Goal: Information Seeking & Learning: Learn about a topic

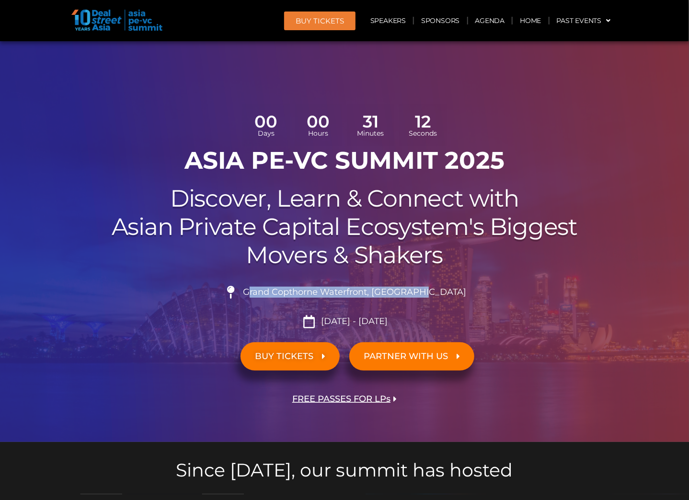
drag, startPoint x: 272, startPoint y: 295, endPoint x: 459, endPoint y: 297, distance: 187.3
click at [459, 297] on li "Grand Copthorne Waterfront, [GEOGRAPHIC_DATA]​" at bounding box center [344, 295] width 536 height 21
click at [261, 205] on h2 "Discover, Learn & Connect with Asian Private Capital Ecosystem's Biggest Movers…" at bounding box center [344, 226] width 536 height 84
drag, startPoint x: 269, startPoint y: 293, endPoint x: 392, endPoint y: 297, distance: 122.7
click at [392, 297] on li "Grand Copthorne Waterfront, [GEOGRAPHIC_DATA]​" at bounding box center [344, 295] width 536 height 21
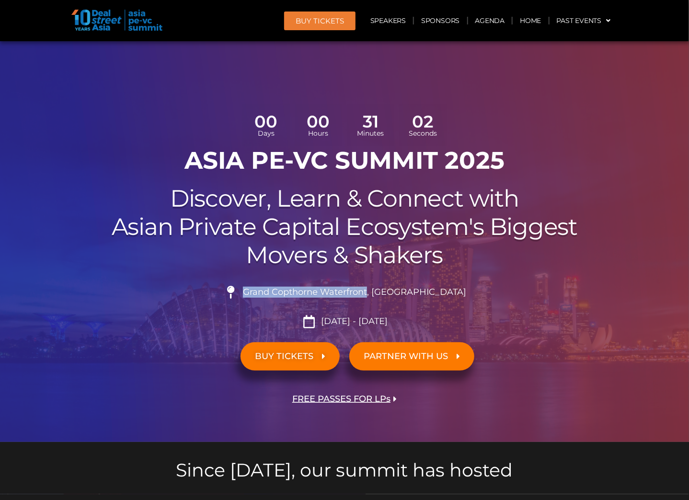
copy span "Grand Copthorne Waterfront"
click at [138, 304] on li "Grand Copthorne Waterfront, [GEOGRAPHIC_DATA]​" at bounding box center [344, 295] width 536 height 21
click at [262, 307] on ul "Grand Copthorne Waterfront, [GEOGRAPHIC_DATA]​ [DATE] - [DATE]" at bounding box center [344, 306] width 536 height 42
click at [368, 21] on link "Speakers" at bounding box center [388, 21] width 50 height 22
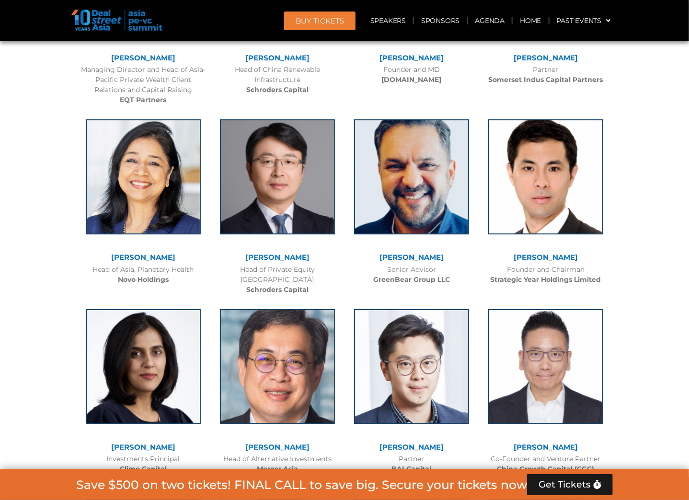
scroll to position [3352, 0]
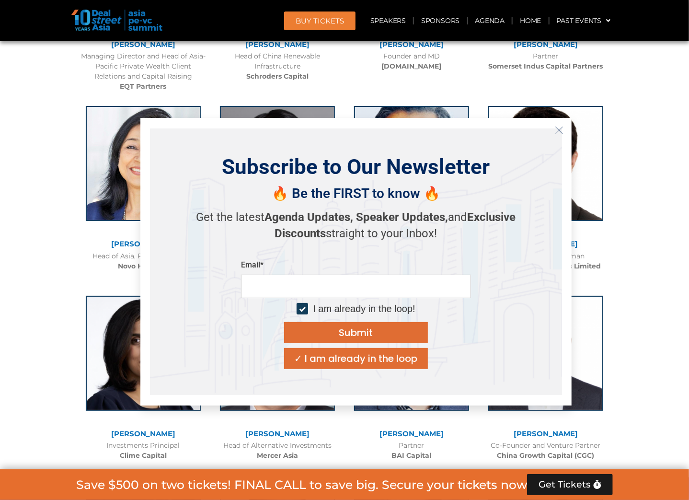
click at [658, 210] on div at bounding box center [344, 51] width 689 height 4601
click at [566, 126] on button "Close" at bounding box center [558, 130] width 15 height 15
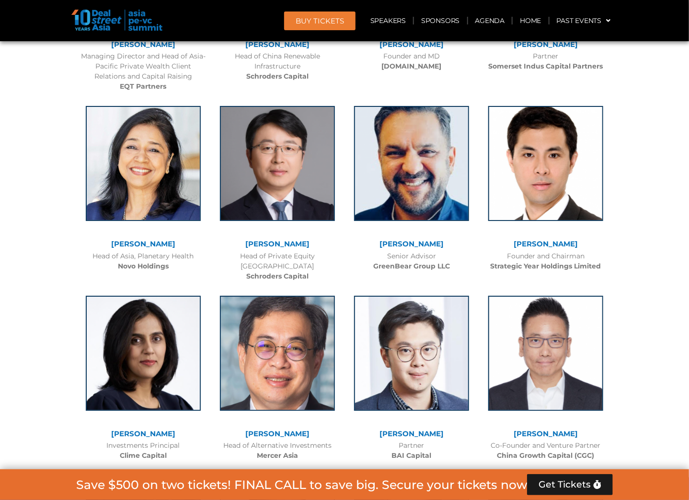
click at [639, 283] on div at bounding box center [344, 51] width 689 height 4601
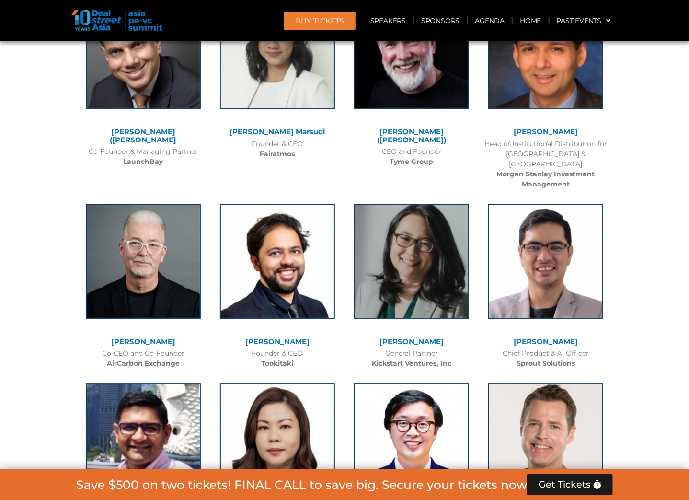
scroll to position [6340, 0]
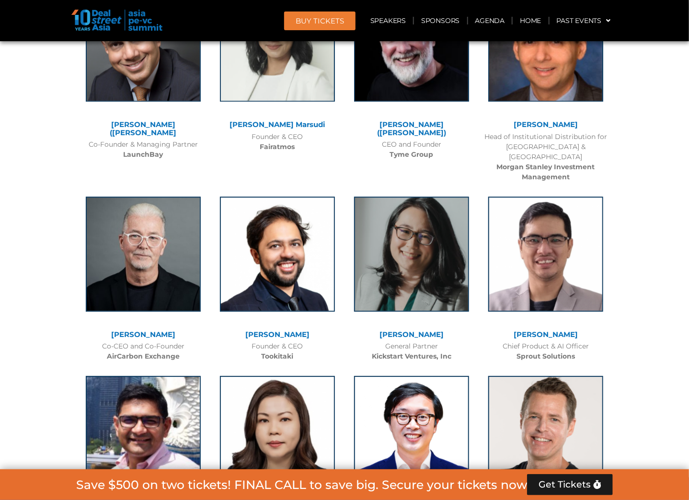
drag, startPoint x: 673, startPoint y: 222, endPoint x: 668, endPoint y: 226, distance: 6.9
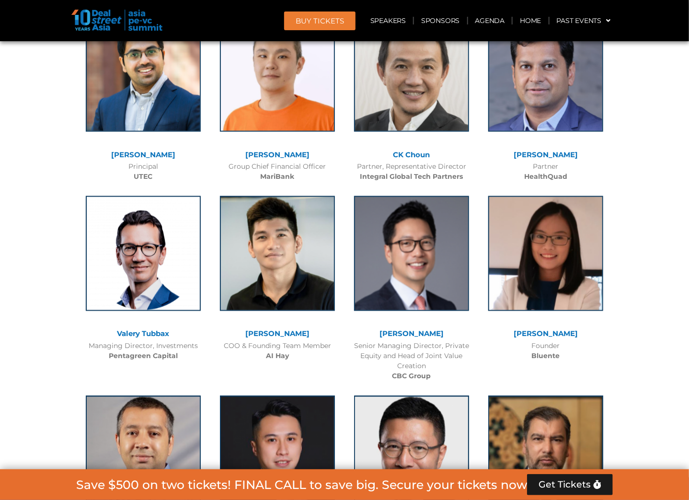
scroll to position [5842, 0]
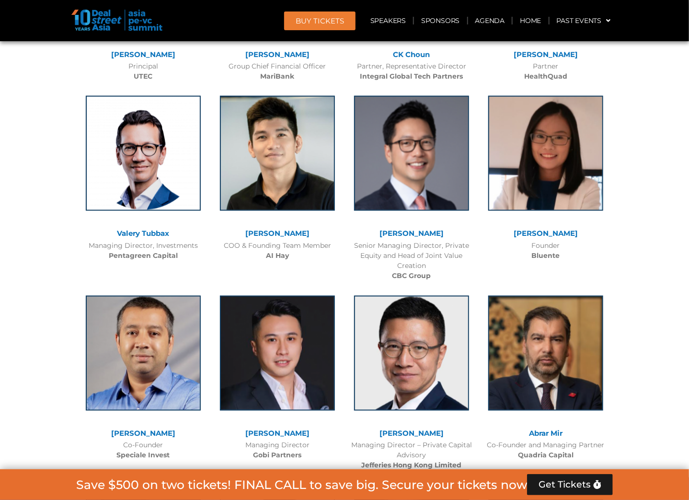
click at [421, 429] on link "[PERSON_NAME]" at bounding box center [411, 433] width 64 height 9
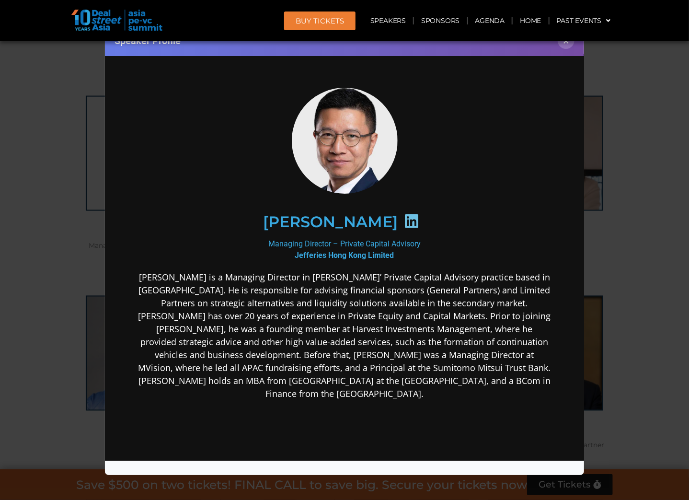
scroll to position [0, 0]
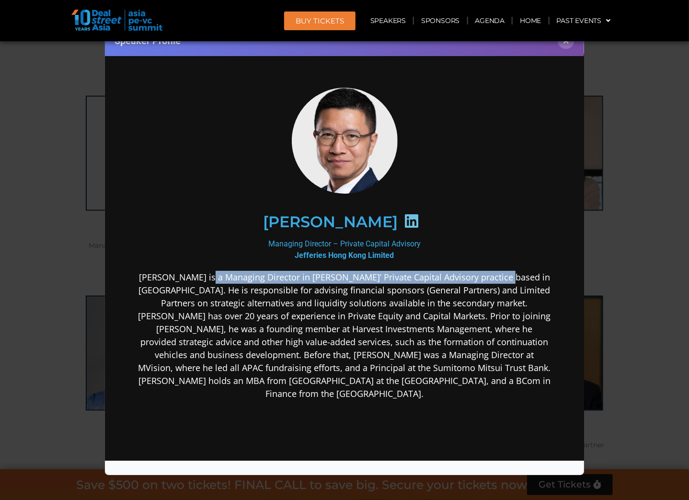
drag, startPoint x: 208, startPoint y: 279, endPoint x: 487, endPoint y: 272, distance: 278.8
click at [487, 272] on p "[PERSON_NAME] is a Managing Director in [PERSON_NAME]’ Private Capital Advisory…" at bounding box center [344, 335] width 414 height 129
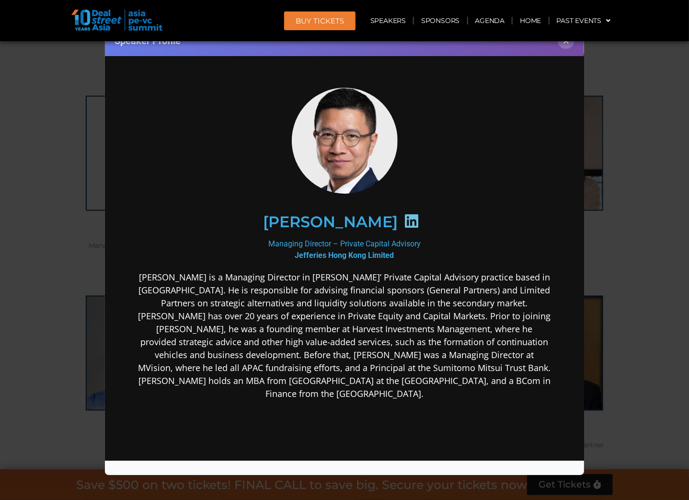
click at [488, 283] on p "[PERSON_NAME] is a Managing Director in [PERSON_NAME]’ Private Capital Advisory…" at bounding box center [344, 335] width 414 height 129
drag, startPoint x: 440, startPoint y: 274, endPoint x: 524, endPoint y: 281, distance: 85.0
click at [507, 276] on p "[PERSON_NAME] is a Managing Director in [PERSON_NAME]’ Private Capital Advisory…" at bounding box center [344, 335] width 414 height 129
click at [524, 281] on p "[PERSON_NAME] is a Managing Director in [PERSON_NAME]’ Private Capital Advisory…" at bounding box center [344, 335] width 414 height 129
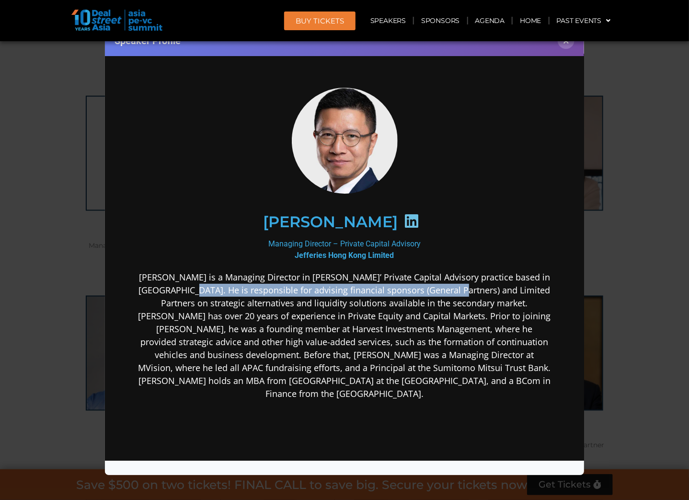
drag, startPoint x: 170, startPoint y: 291, endPoint x: 443, endPoint y: 291, distance: 273.5
click at [442, 291] on p "[PERSON_NAME] is a Managing Director in [PERSON_NAME]’ Private Capital Advisory…" at bounding box center [344, 335] width 414 height 129
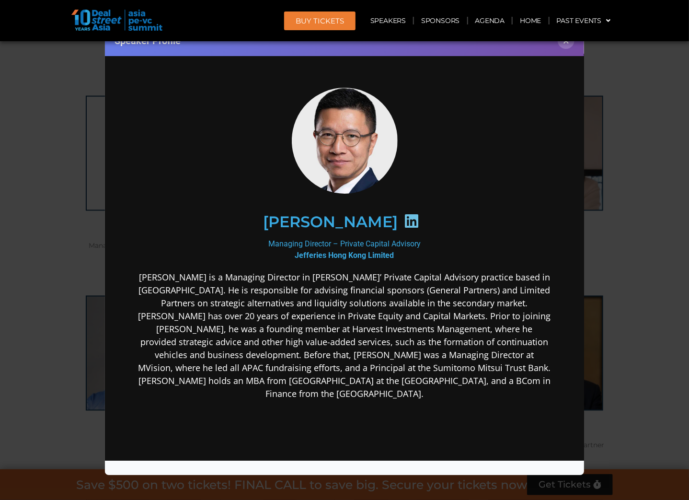
click at [455, 298] on p "[PERSON_NAME] is a Managing Director in [PERSON_NAME]’ Private Capital Advisory…" at bounding box center [344, 335] width 414 height 129
drag, startPoint x: 417, startPoint y: 290, endPoint x: 519, endPoint y: 287, distance: 102.0
click at [518, 287] on p "[PERSON_NAME] is a Managing Director in [PERSON_NAME]’ Private Capital Advisory…" at bounding box center [344, 335] width 414 height 129
click at [530, 292] on p "[PERSON_NAME] is a Managing Director in [PERSON_NAME]’ Private Capital Advisory…" at bounding box center [344, 335] width 414 height 129
drag, startPoint x: 174, startPoint y: 305, endPoint x: 246, endPoint y: 303, distance: 71.9
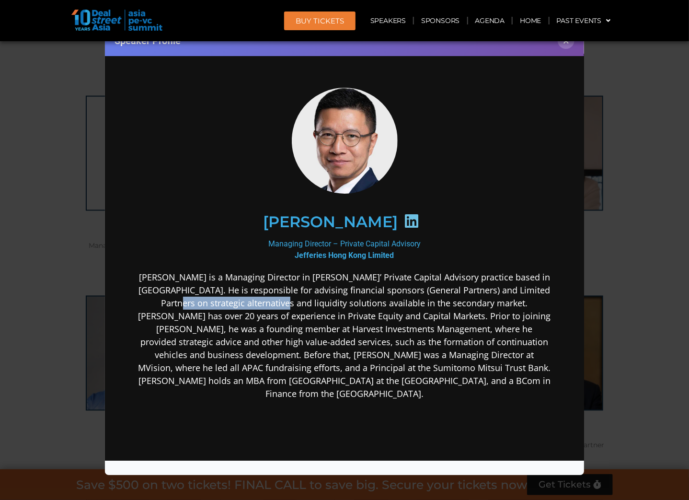
click at [246, 303] on p "[PERSON_NAME] is a Managing Director in [PERSON_NAME]’ Private Capital Advisory…" at bounding box center [344, 335] width 414 height 129
click at [273, 306] on p "[PERSON_NAME] is a Managing Director in [PERSON_NAME]’ Private Capital Advisory…" at bounding box center [344, 335] width 414 height 129
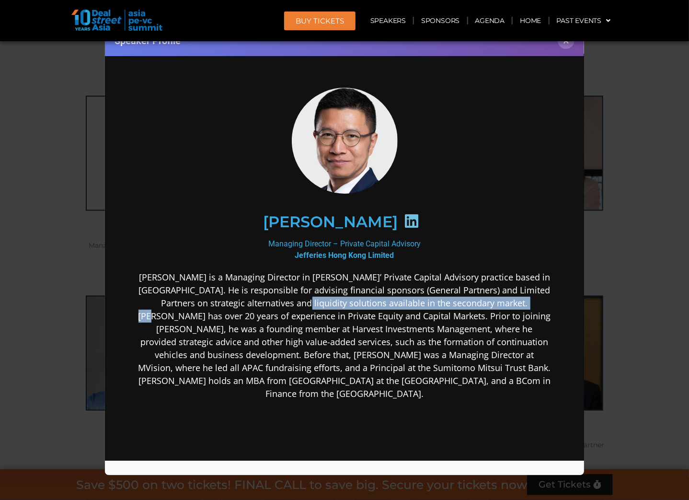
drag, startPoint x: 263, startPoint y: 306, endPoint x: 534, endPoint y: 316, distance: 271.3
click at [508, 299] on p "[PERSON_NAME] is a Managing Director in [PERSON_NAME]’ Private Capital Advisory…" at bounding box center [344, 335] width 414 height 129
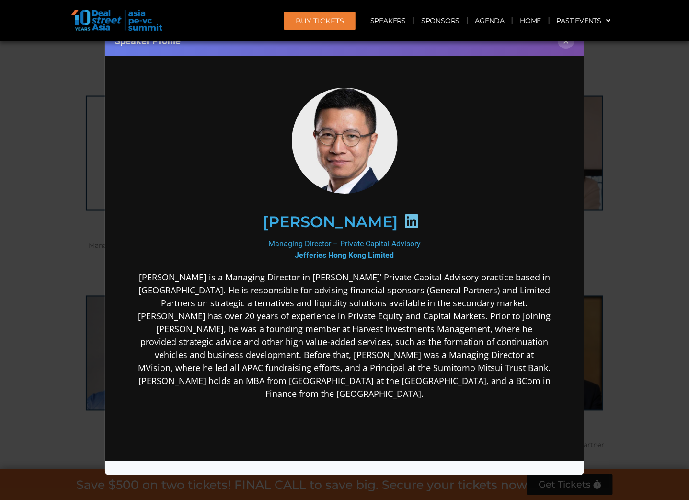
click at [541, 321] on p "[PERSON_NAME] is a Managing Director in [PERSON_NAME]’ Private Capital Advisory…" at bounding box center [344, 335] width 414 height 129
drag, startPoint x: 345, startPoint y: 299, endPoint x: 417, endPoint y: 300, distance: 71.8
click at [417, 300] on p "[PERSON_NAME] is a Managing Director in [PERSON_NAME]’ Private Capital Advisory…" at bounding box center [344, 335] width 414 height 129
drag, startPoint x: 419, startPoint y: 300, endPoint x: 487, endPoint y: 300, distance: 68.0
click at [487, 300] on p "[PERSON_NAME] is a Managing Director in [PERSON_NAME]’ Private Capital Advisory…" at bounding box center [344, 335] width 414 height 129
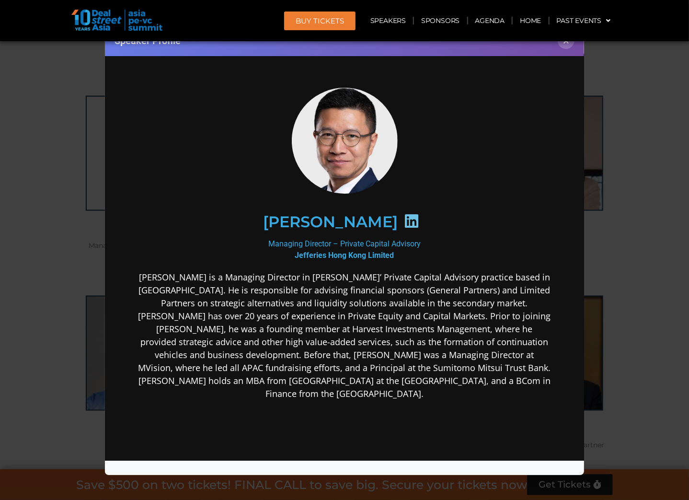
click at [517, 304] on p "[PERSON_NAME] is a Managing Director in [PERSON_NAME]’ Private Capital Advisory…" at bounding box center [344, 335] width 414 height 129
drag, startPoint x: 159, startPoint y: 316, endPoint x: 358, endPoint y: 317, distance: 199.2
click at [358, 317] on p "[PERSON_NAME] is a Managing Director in [PERSON_NAME]’ Private Capital Advisory…" at bounding box center [344, 335] width 414 height 129
click at [367, 321] on p "[PERSON_NAME] is a Managing Director in [PERSON_NAME]’ Private Capital Advisory…" at bounding box center [344, 335] width 414 height 129
drag, startPoint x: 342, startPoint y: 315, endPoint x: 474, endPoint y: 312, distance: 131.7
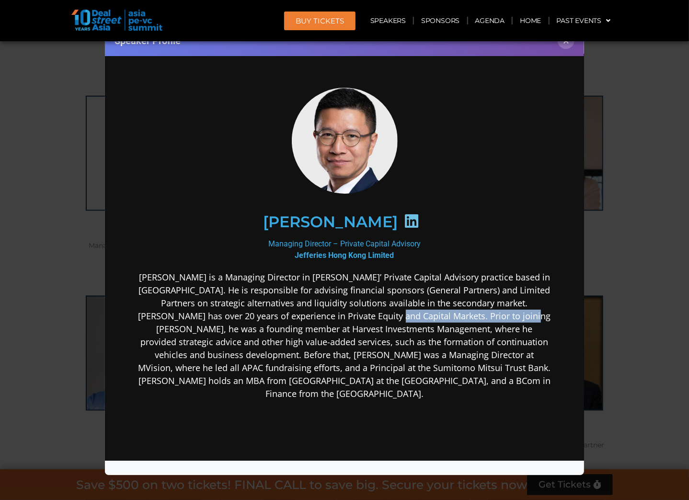
click at [473, 312] on p "[PERSON_NAME] is a Managing Director in [PERSON_NAME]’ Private Capital Advisory…" at bounding box center [344, 335] width 414 height 129
click at [539, 321] on p "[PERSON_NAME] is a Managing Director in [PERSON_NAME]’ Private Capital Advisory…" at bounding box center [344, 335] width 414 height 129
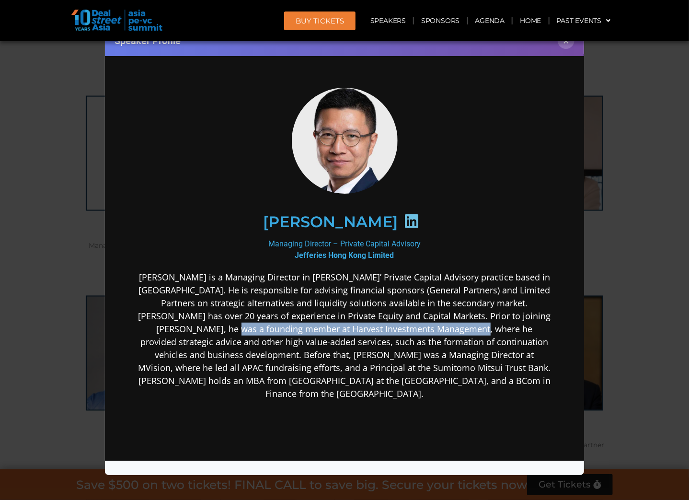
drag, startPoint x: 156, startPoint y: 326, endPoint x: 407, endPoint y: 336, distance: 251.1
click at [396, 333] on p "[PERSON_NAME] is a Managing Director in [PERSON_NAME]’ Private Capital Advisory…" at bounding box center [344, 335] width 414 height 129
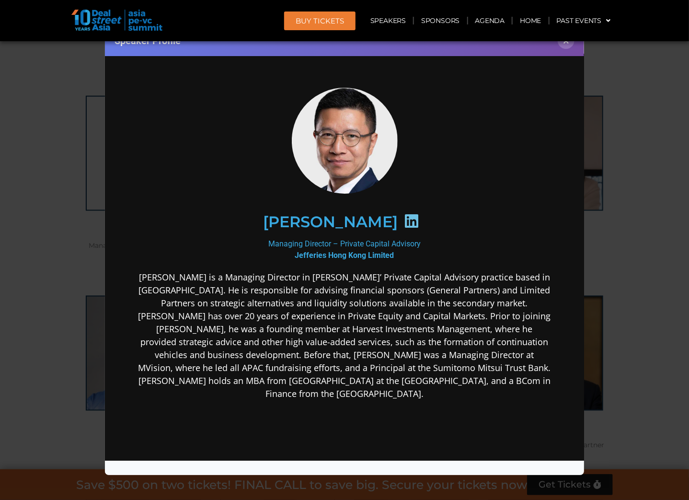
click at [415, 338] on p "[PERSON_NAME] is a Managing Director in [PERSON_NAME]’ Private Capital Advisory…" at bounding box center [344, 335] width 414 height 129
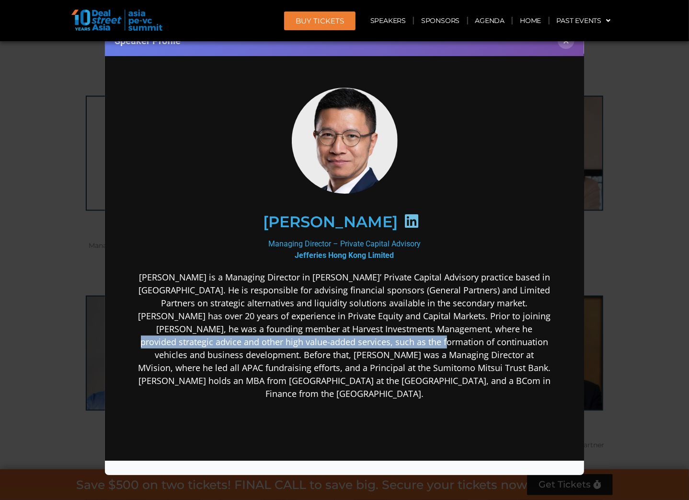
drag, startPoint x: 334, startPoint y: 335, endPoint x: 466, endPoint y: 341, distance: 132.3
click at [435, 331] on p "[PERSON_NAME] is a Managing Director in [PERSON_NAME]’ Private Capital Advisory…" at bounding box center [344, 335] width 414 height 129
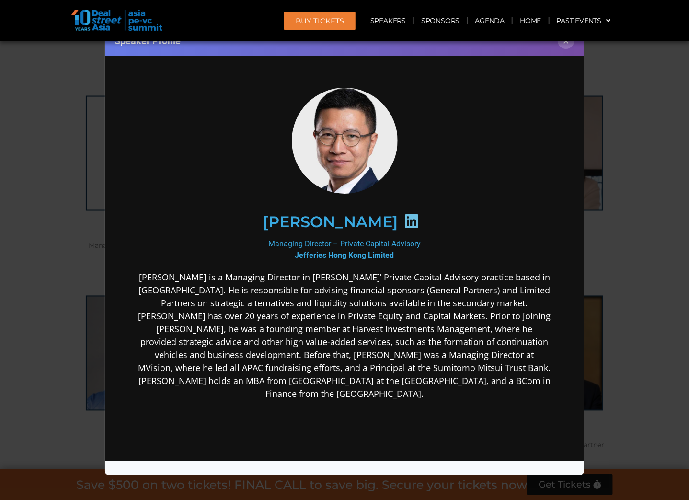
click at [468, 342] on p "[PERSON_NAME] is a Managing Director in [PERSON_NAME]’ Private Capital Advisory…" at bounding box center [344, 335] width 414 height 129
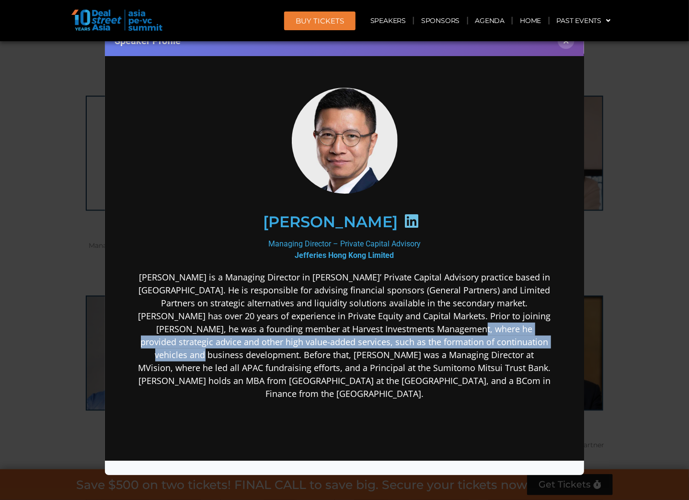
drag, startPoint x: 389, startPoint y: 333, endPoint x: 493, endPoint y: 338, distance: 104.0
click at [491, 338] on p "[PERSON_NAME] is a Managing Director in [PERSON_NAME]’ Private Capital Advisory…" at bounding box center [344, 335] width 414 height 129
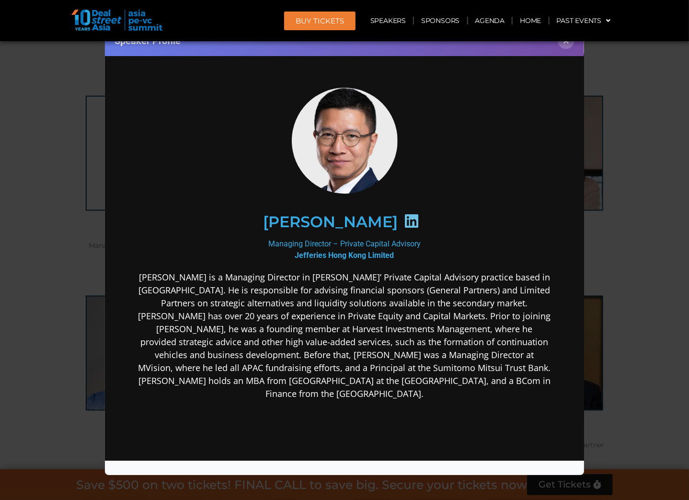
click at [520, 346] on p "[PERSON_NAME] is a Managing Director in [PERSON_NAME]’ Private Capital Advisory…" at bounding box center [344, 335] width 414 height 129
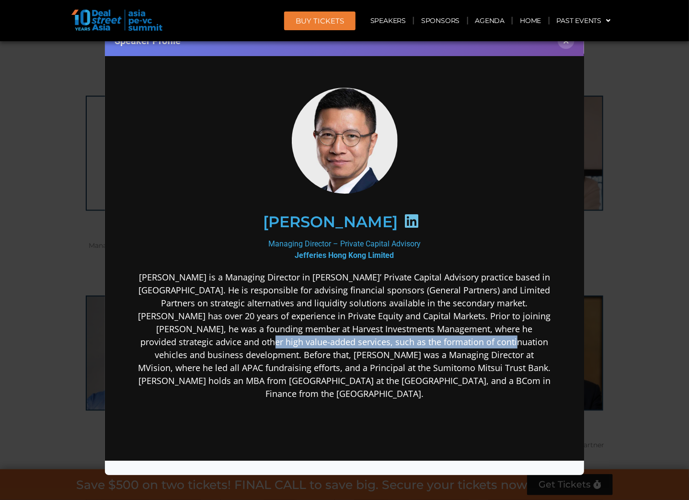
drag, startPoint x: 167, startPoint y: 343, endPoint x: 448, endPoint y: 344, distance: 281.6
click at [426, 343] on p "[PERSON_NAME] is a Managing Director in [PERSON_NAME]’ Private Capital Advisory…" at bounding box center [344, 335] width 414 height 129
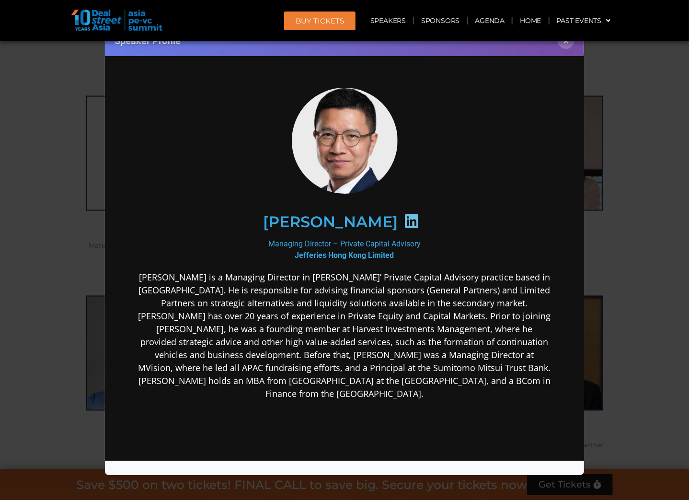
click at [449, 344] on p "[PERSON_NAME] is a Managing Director in [PERSON_NAME]’ Private Capital Advisory…" at bounding box center [344, 335] width 414 height 129
drag, startPoint x: 350, startPoint y: 339, endPoint x: 477, endPoint y: 341, distance: 127.9
click at [465, 339] on p "[PERSON_NAME] is a Managing Director in [PERSON_NAME]’ Private Capital Advisory…" at bounding box center [344, 335] width 414 height 129
click at [490, 343] on p "[PERSON_NAME] is a Managing Director in [PERSON_NAME]’ Private Capital Advisory…" at bounding box center [344, 335] width 414 height 129
drag, startPoint x: 493, startPoint y: 342, endPoint x: 526, endPoint y: 342, distance: 33.0
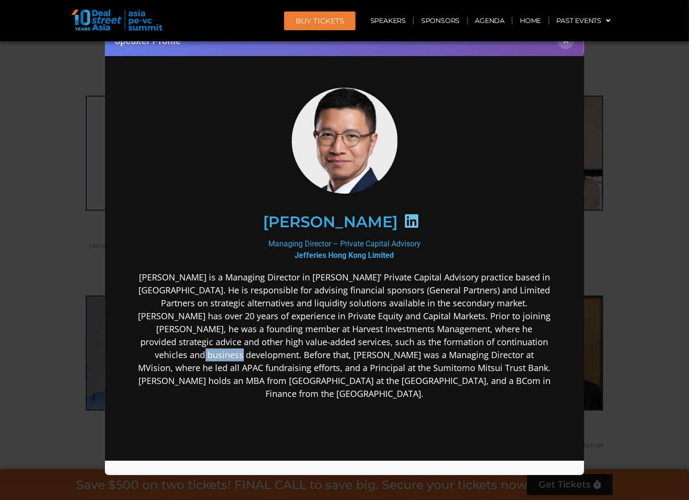
click at [526, 342] on p "[PERSON_NAME] is a Managing Director in [PERSON_NAME]’ Private Capital Advisory…" at bounding box center [344, 335] width 414 height 129
click at [528, 346] on p "[PERSON_NAME] is a Managing Director in [PERSON_NAME]’ Private Capital Advisory…" at bounding box center [344, 335] width 414 height 129
drag, startPoint x: 198, startPoint y: 360, endPoint x: 393, endPoint y: 359, distance: 195.4
click at [393, 359] on p "[PERSON_NAME] is a Managing Director in [PERSON_NAME]’ Private Capital Advisory…" at bounding box center [344, 335] width 414 height 129
click at [409, 362] on p "[PERSON_NAME] is a Managing Director in [PERSON_NAME]’ Private Capital Advisory…" at bounding box center [344, 335] width 414 height 129
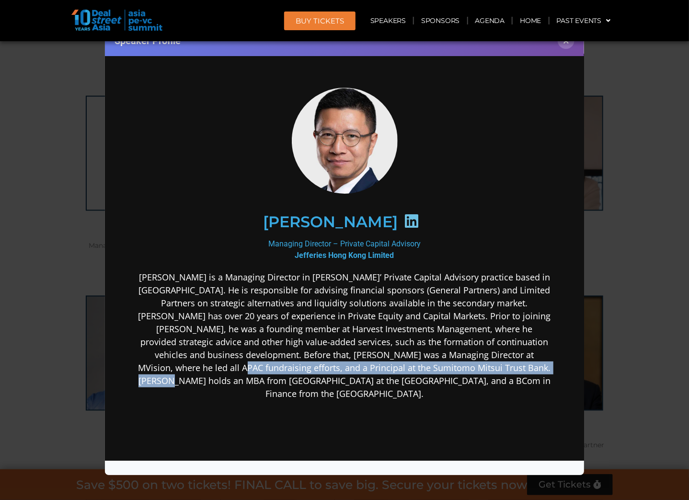
drag, startPoint x: 465, startPoint y: 361, endPoint x: 507, endPoint y: 359, distance: 42.2
click at [507, 359] on p "[PERSON_NAME] is a Managing Director in [PERSON_NAME]’ Private Capital Advisory…" at bounding box center [344, 335] width 414 height 129
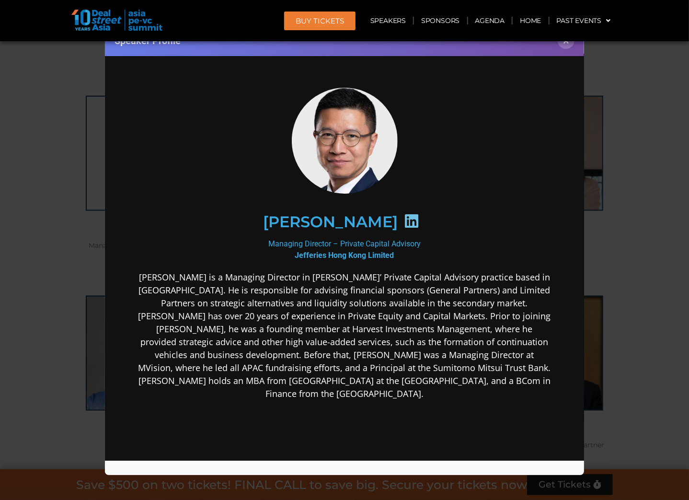
click at [504, 400] on div "[PERSON_NAME] is a Managing Director in [PERSON_NAME]’ Private Capital Advisory…" at bounding box center [344, 411] width 414 height 281
click at [569, 45] on button "×" at bounding box center [565, 40] width 17 height 17
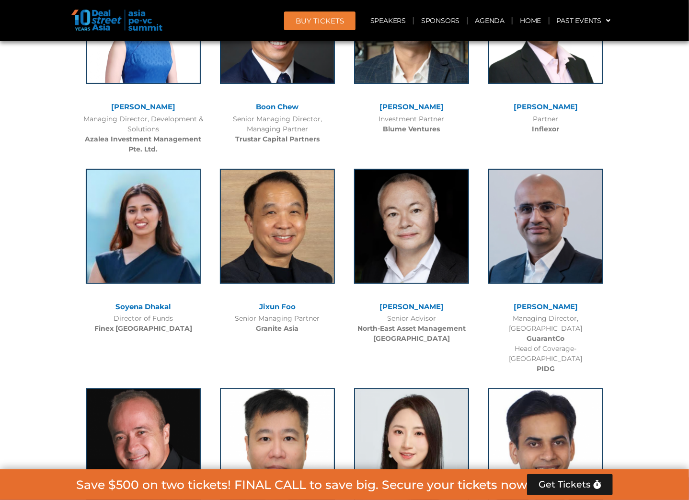
scroll to position [5191, 0]
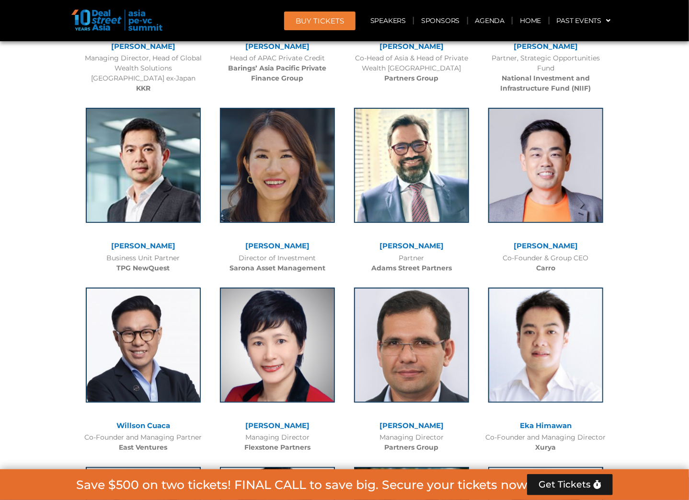
scroll to position [1858, 0]
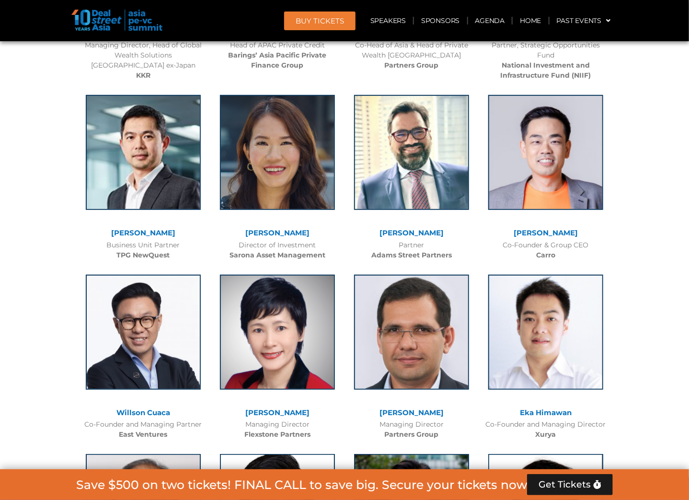
click at [272, 417] on div "[PERSON_NAME]" at bounding box center [277, 414] width 125 height 11
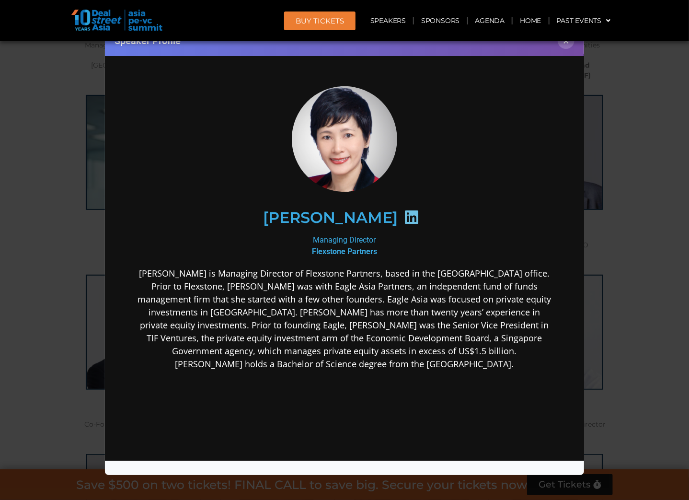
scroll to position [0, 0]
click at [568, 44] on button "×" at bounding box center [565, 40] width 17 height 17
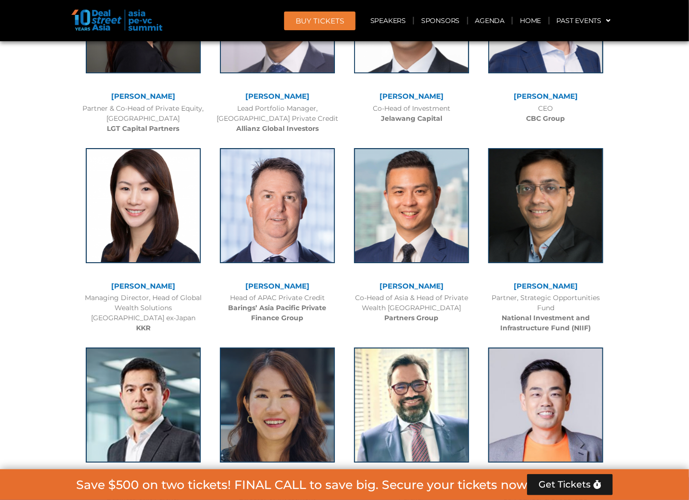
scroll to position [1590, 0]
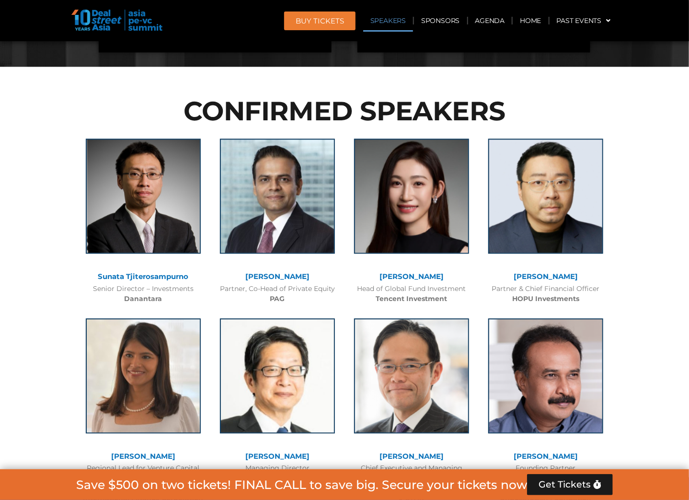
scroll to position [976, 0]
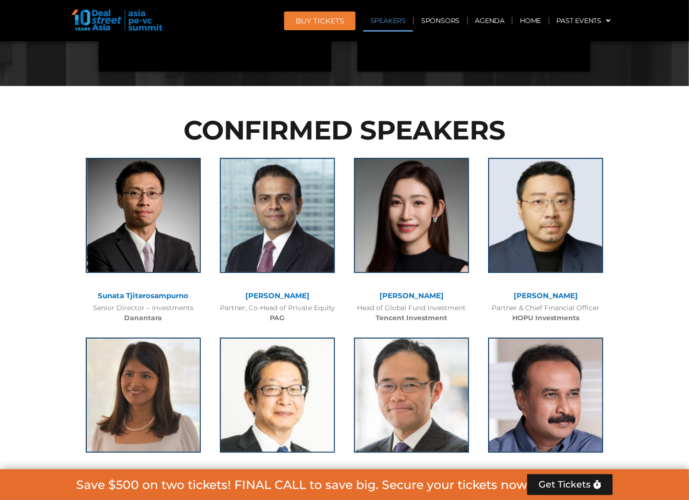
scroll to position [1053, 0]
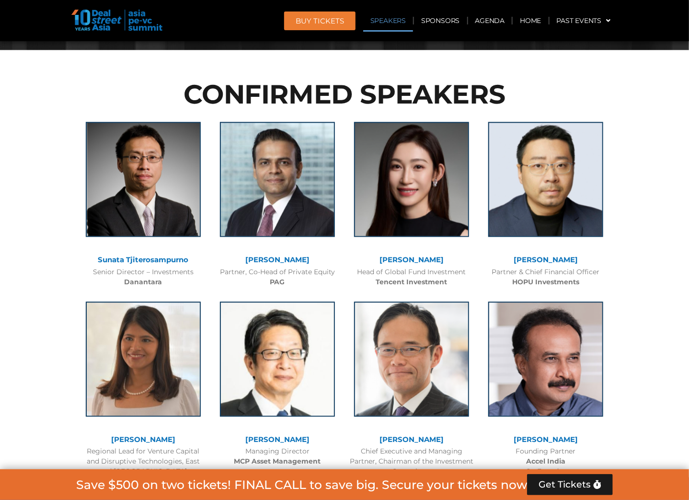
click at [552, 260] on link "[PERSON_NAME]" at bounding box center [545, 259] width 64 height 9
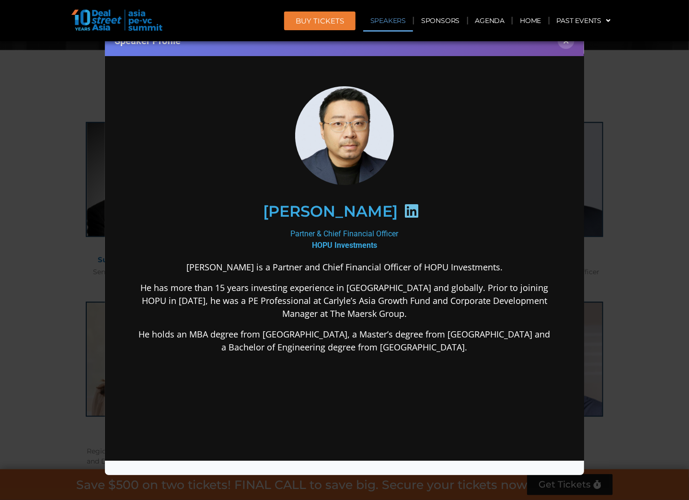
scroll to position [0, 0]
click at [368, 306] on p "He has more than 15 years investing experience in [GEOGRAPHIC_DATA] and globall…" at bounding box center [344, 300] width 414 height 39
click at [264, 300] on p "He has more than 15 years investing experience in [GEOGRAPHIC_DATA] and globall…" at bounding box center [344, 300] width 414 height 39
click at [344, 351] on p "He holds an MBA degree from [GEOGRAPHIC_DATA], a Master’s degree from [GEOGRAPH…" at bounding box center [344, 341] width 414 height 26
click at [403, 211] on icon at bounding box center [410, 210] width 15 height 15
